Goal: Learn about a topic

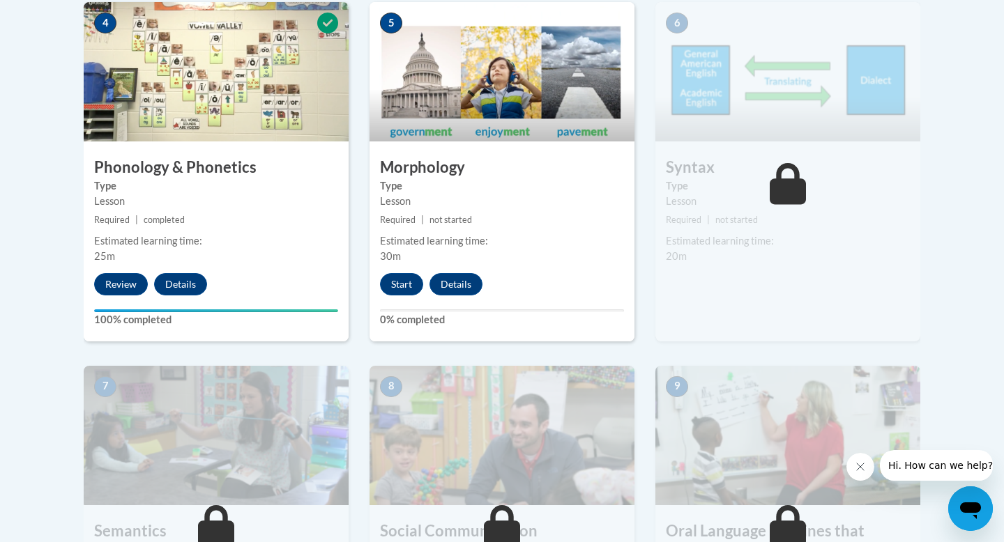
scroll to position [871, 0]
click at [397, 284] on button "Start" at bounding box center [401, 285] width 43 height 22
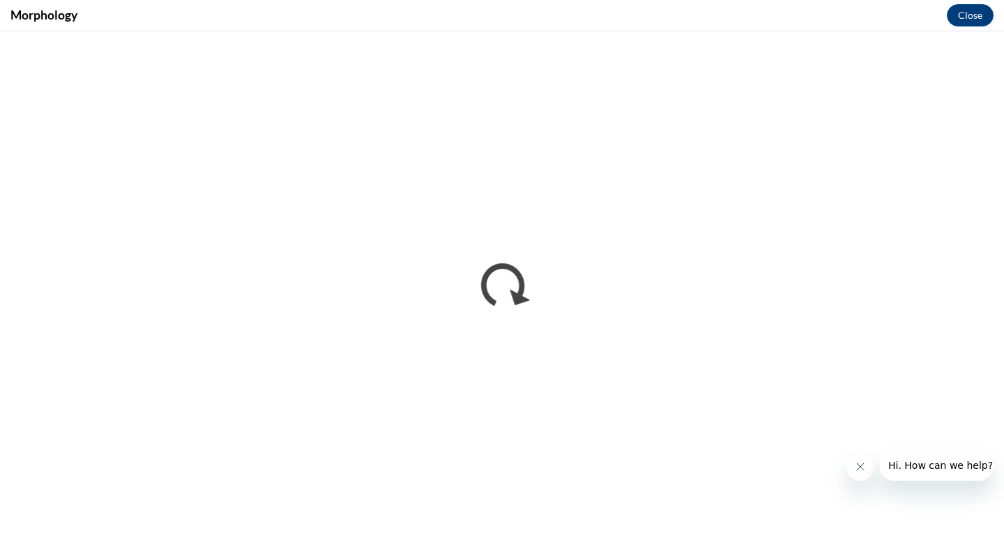
scroll to position [0, 0]
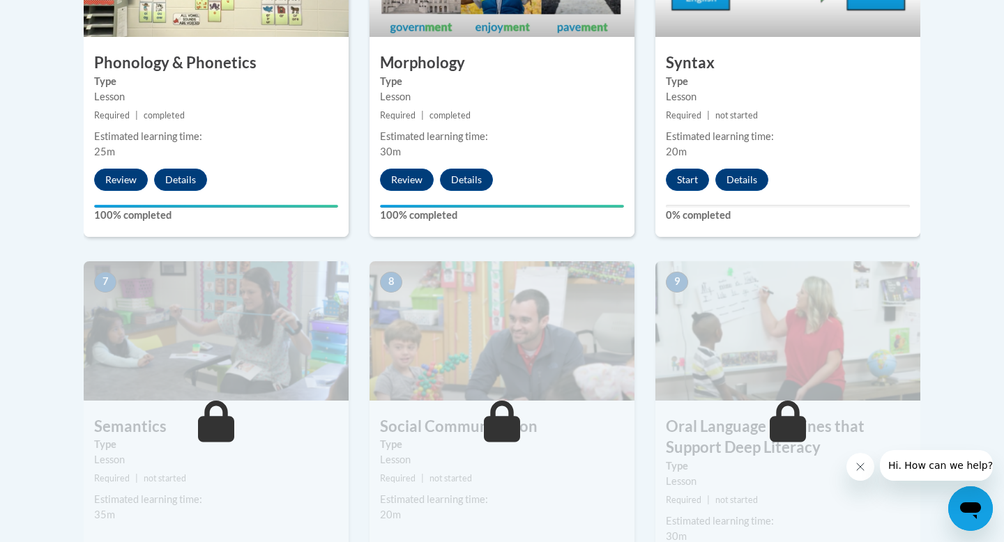
scroll to position [975, 0]
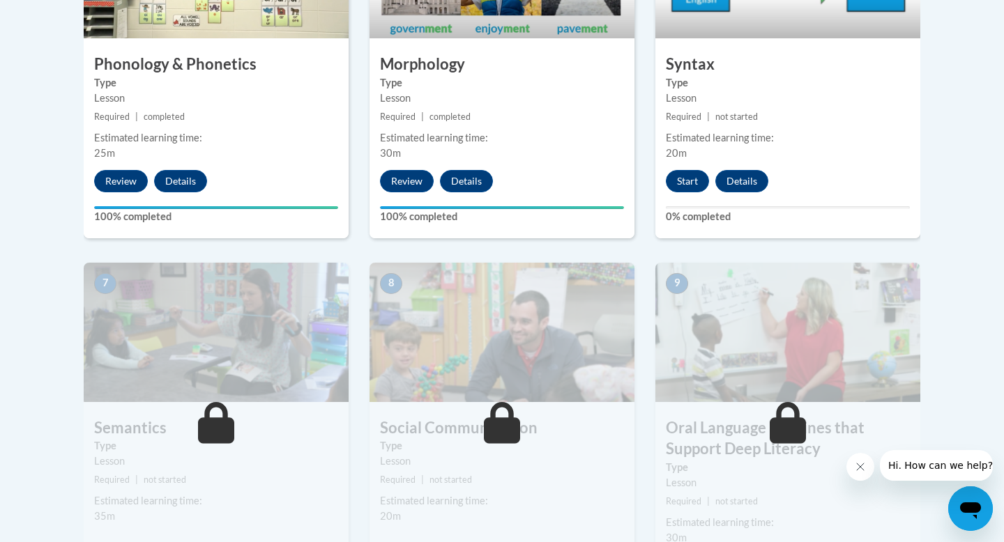
click at [666, 191] on div "Start Details Feedback" at bounding box center [720, 181] width 130 height 22
click at [680, 186] on button "Start" at bounding box center [687, 181] width 43 height 22
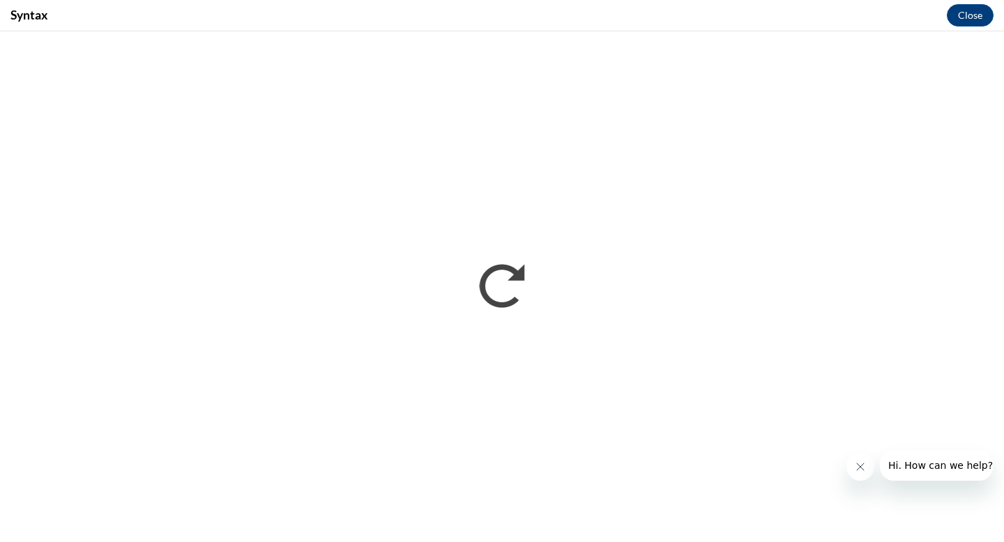
scroll to position [0, 0]
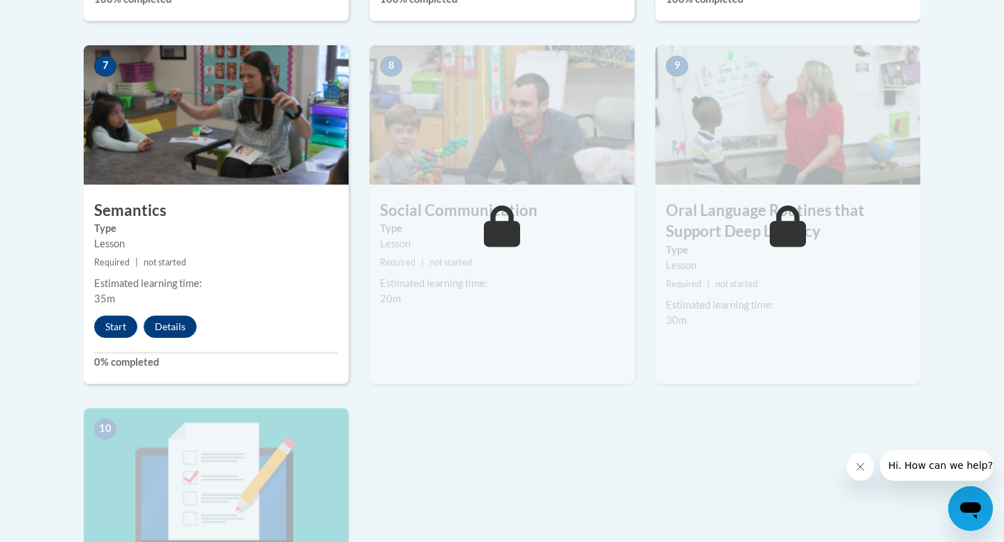
scroll to position [1202, 0]
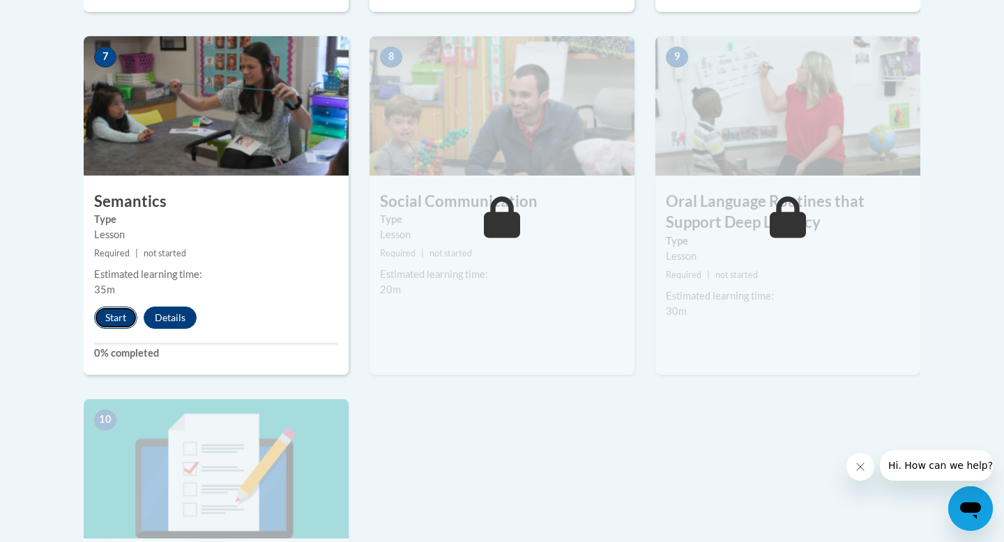
click at [113, 320] on button "Start" at bounding box center [115, 318] width 43 height 22
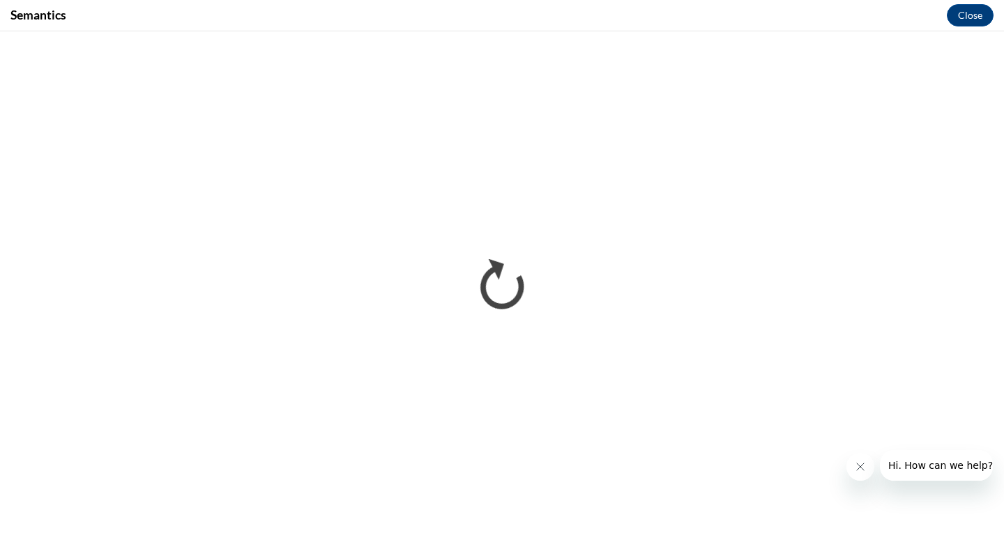
scroll to position [0, 0]
